Goal: Information Seeking & Learning: Learn about a topic

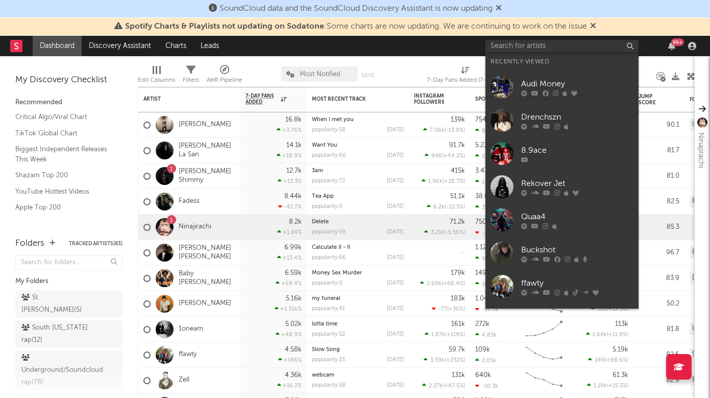
click at [528, 48] on input "text" at bounding box center [561, 46] width 153 height 13
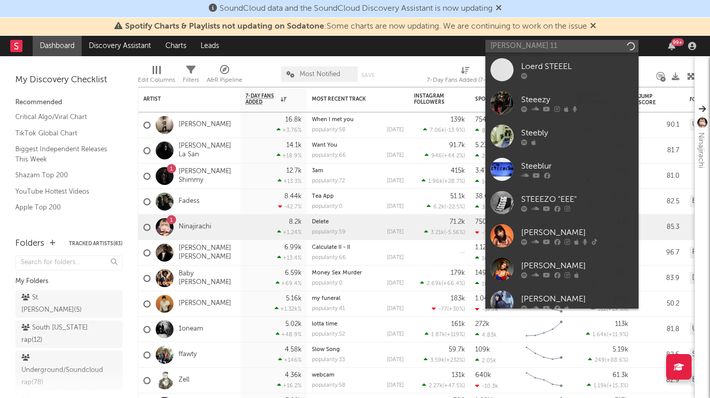
type input "[PERSON_NAME] 11"
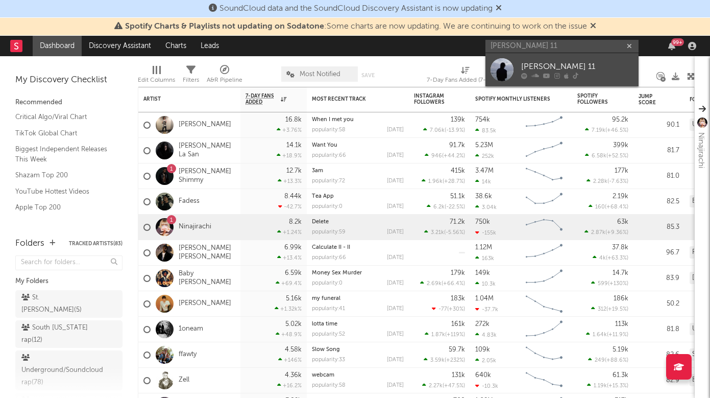
click at [600, 71] on div "[PERSON_NAME] 11" at bounding box center [577, 66] width 112 height 12
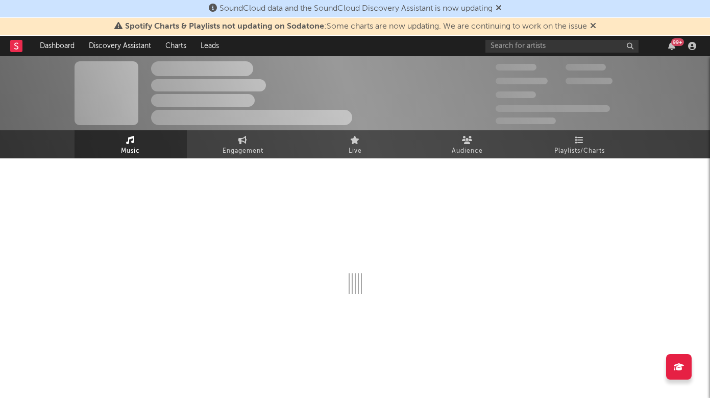
select select "6m"
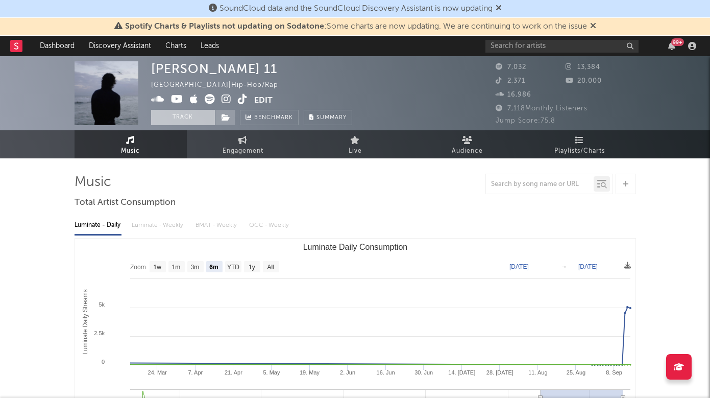
click at [192, 118] on button "Track" at bounding box center [183, 117] width 64 height 15
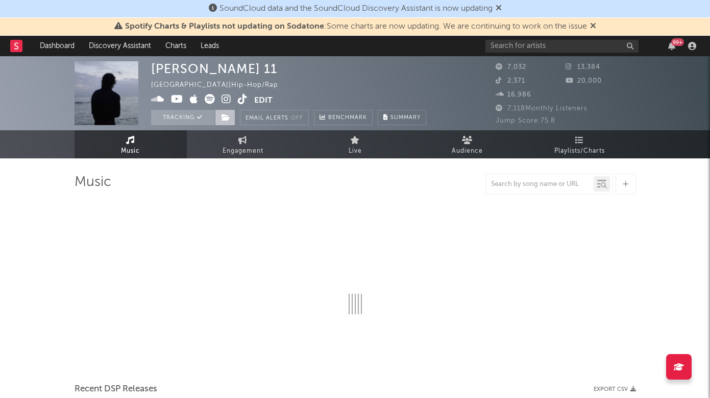
click at [223, 119] on icon at bounding box center [226, 117] width 9 height 7
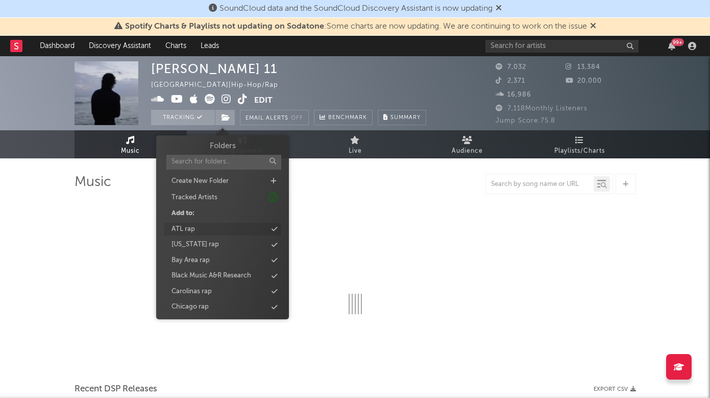
select select "6m"
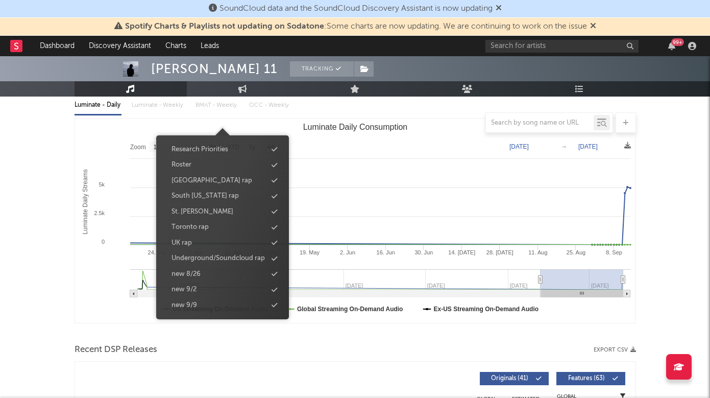
scroll to position [124, 0]
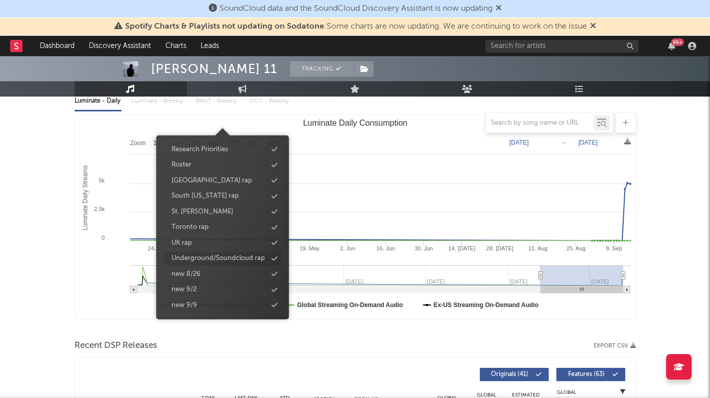
click at [240, 256] on div "Underground/Soundcloud rap" at bounding box center [218, 258] width 93 height 10
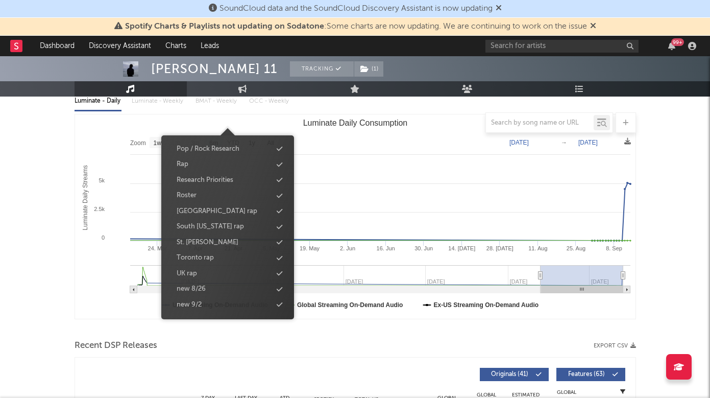
scroll to position [407, 0]
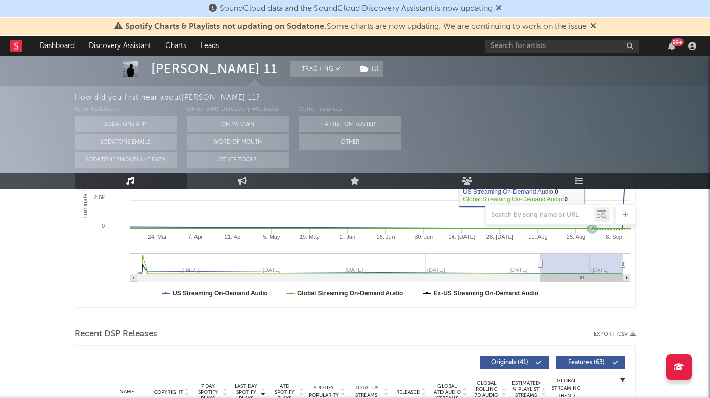
scroll to position [0, 0]
